Goal: Transaction & Acquisition: Download file/media

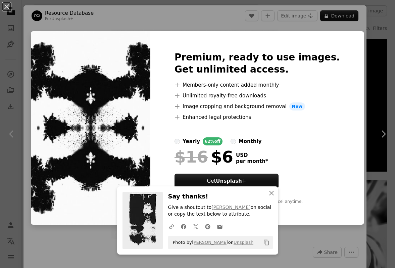
scroll to position [3721, 0]
click at [9, 9] on button "An X shape" at bounding box center [7, 7] width 8 height 8
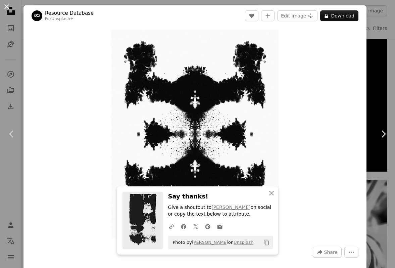
click at [8, 9] on button "An X shape" at bounding box center [7, 7] width 8 height 8
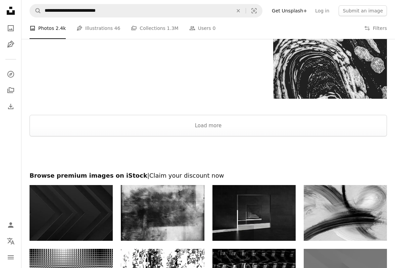
scroll to position [4415, 0]
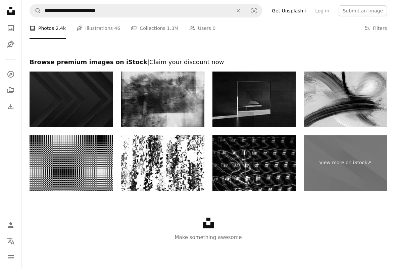
click at [261, 101] on img at bounding box center [253, 99] width 83 height 56
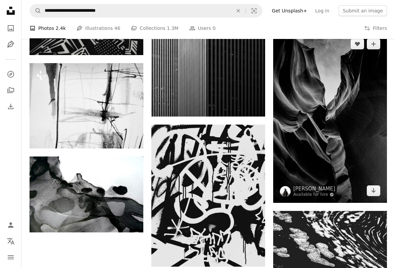
scroll to position [4019, 0]
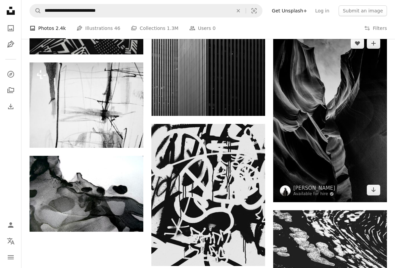
click at [341, 157] on img at bounding box center [330, 116] width 114 height 171
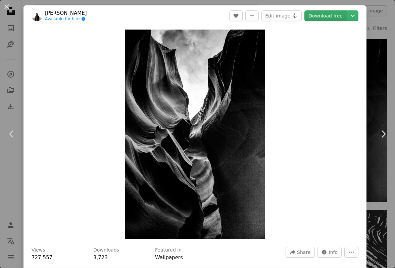
click at [333, 17] on link "Download free" at bounding box center [325, 15] width 42 height 11
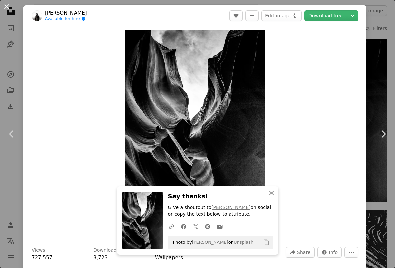
click at [6, 6] on button "An X shape" at bounding box center [7, 7] width 8 height 8
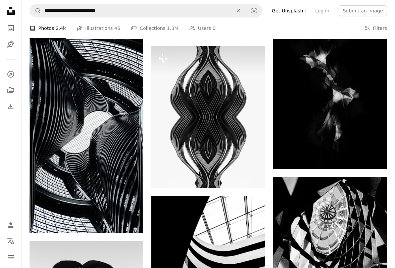
scroll to position [3110, 0]
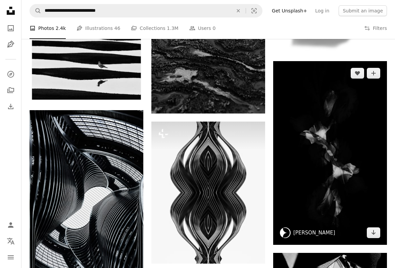
click at [317, 231] on link "[PERSON_NAME]" at bounding box center [314, 232] width 42 height 7
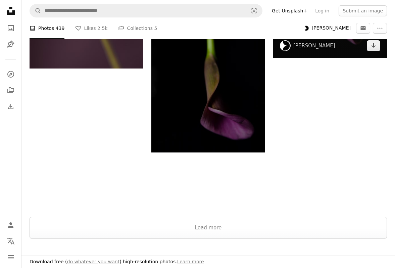
scroll to position [1007, 0]
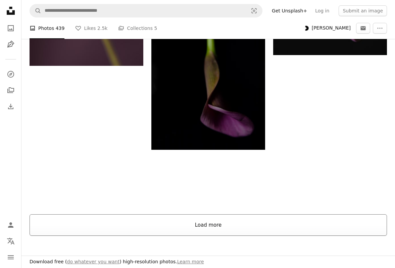
click at [220, 225] on button "Load more" at bounding box center [208, 224] width 357 height 21
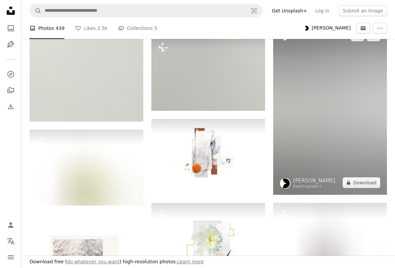
scroll to position [1397, 0]
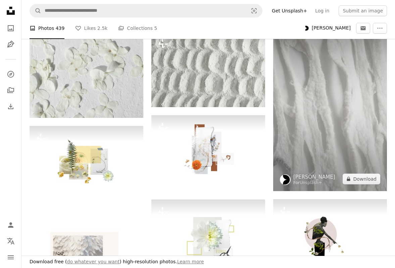
click at [353, 116] on img at bounding box center [330, 105] width 114 height 171
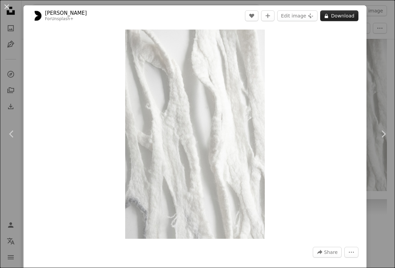
click at [343, 18] on button "A lock Download" at bounding box center [339, 15] width 38 height 11
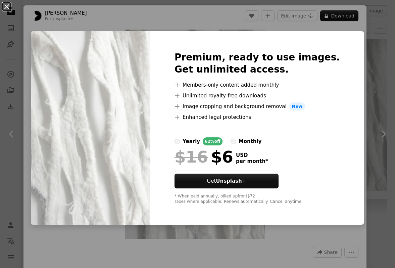
click at [7, 6] on button "An X shape" at bounding box center [7, 7] width 8 height 8
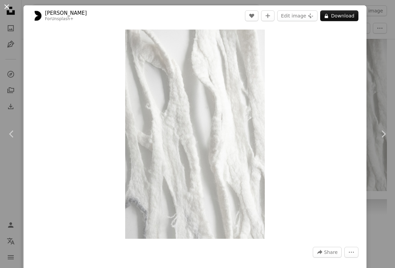
click at [6, 9] on button "An X shape" at bounding box center [7, 7] width 8 height 8
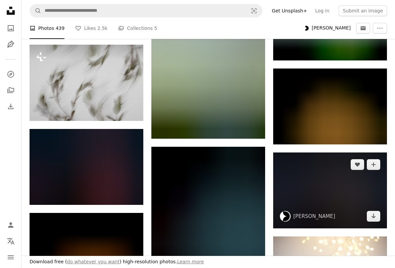
scroll to position [3588, 0]
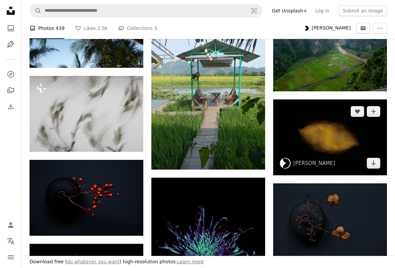
click at [347, 117] on img at bounding box center [330, 137] width 114 height 76
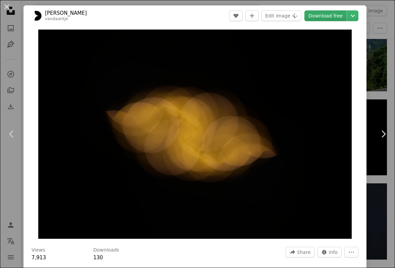
click at [330, 17] on link "Download free" at bounding box center [325, 15] width 42 height 11
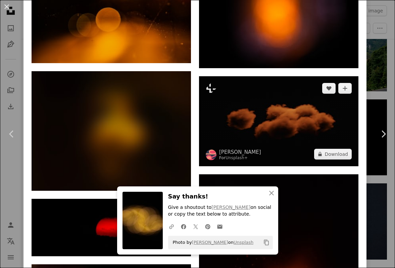
scroll to position [516, 0]
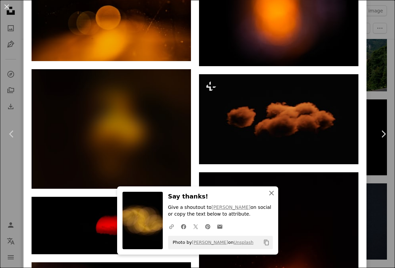
click at [271, 192] on icon "An X shape" at bounding box center [271, 193] width 8 height 8
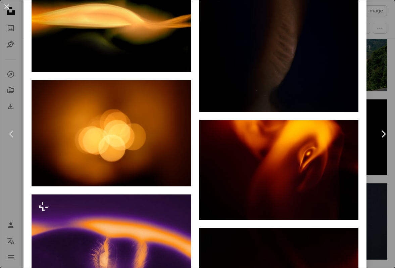
scroll to position [1309, 0]
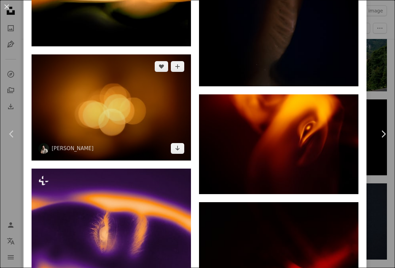
click at [156, 97] on img at bounding box center [111, 107] width 159 height 106
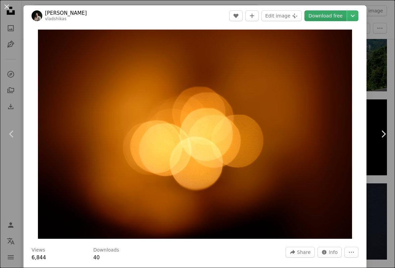
click at [332, 17] on link "Download free" at bounding box center [325, 15] width 42 height 11
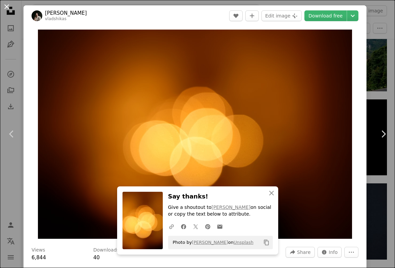
click at [7, 7] on button "An X shape" at bounding box center [7, 7] width 8 height 8
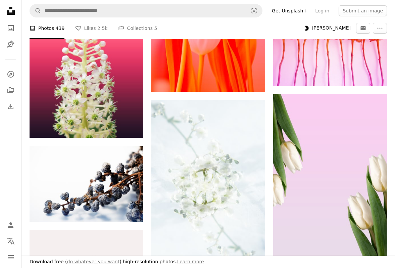
scroll to position [11981, 0]
